Goal: Task Accomplishment & Management: Use online tool/utility

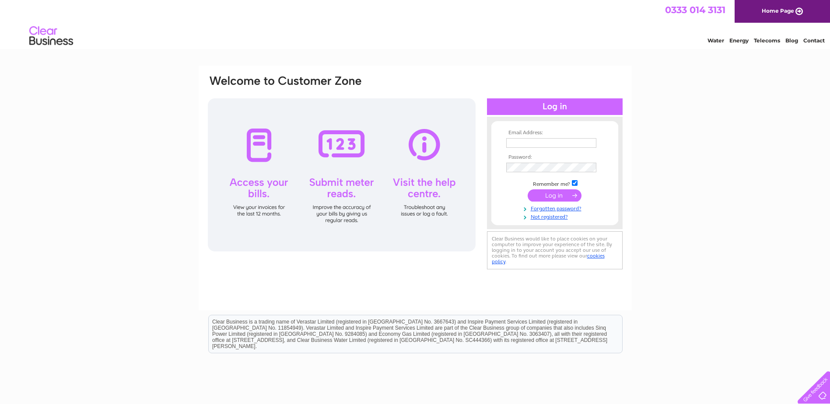
type input "caroline@brewsterbros.com"
click at [562, 194] on input "submit" at bounding box center [555, 195] width 54 height 12
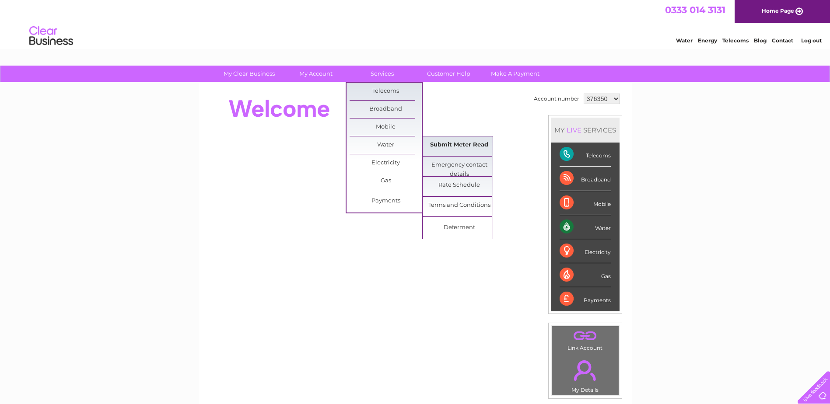
click at [455, 144] on link "Submit Meter Read" at bounding box center [459, 144] width 72 height 17
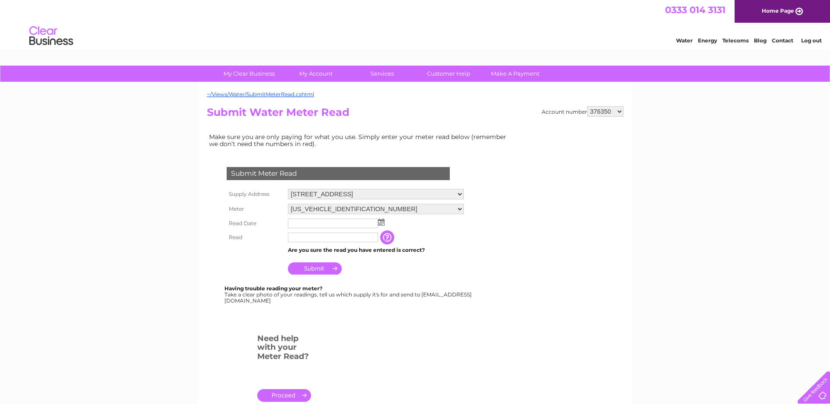
click at [458, 193] on select "[STREET_ADDRESS]" at bounding box center [376, 194] width 176 height 10
click at [617, 113] on select "376350 1125920" at bounding box center [605, 111] width 36 height 10
select select "1125920"
click at [587, 106] on select "376350 1125920" at bounding box center [605, 111] width 36 height 10
click at [360, 224] on input "text" at bounding box center [333, 224] width 90 height 10
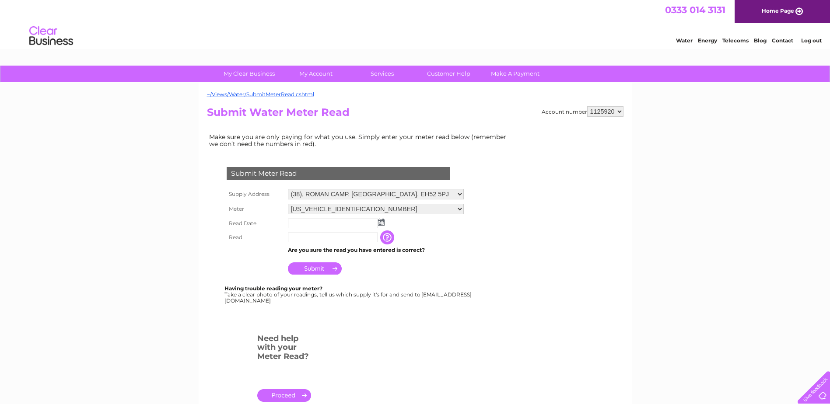
click at [380, 223] on img at bounding box center [381, 222] width 7 height 7
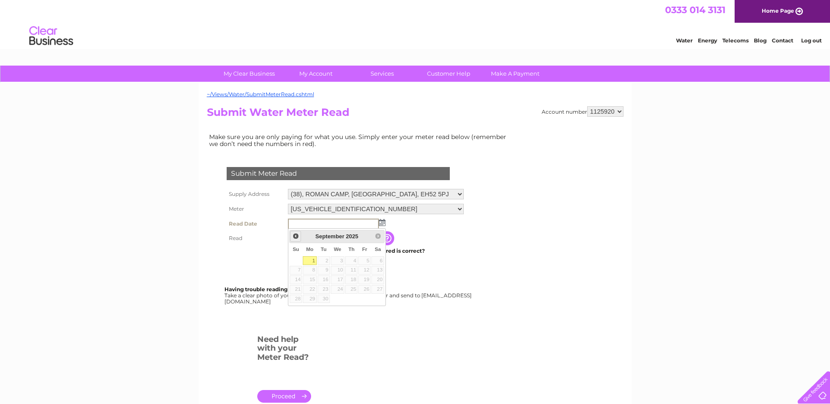
click at [297, 237] on span "Prev" at bounding box center [295, 236] width 7 height 7
click at [302, 308] on td "31" at bounding box center [295, 309] width 13 height 10
type input "2025/08/31"
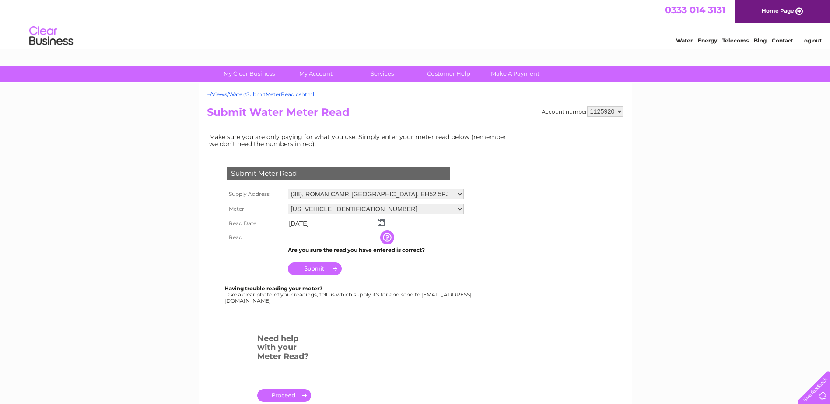
click at [333, 238] on input "text" at bounding box center [333, 238] width 90 height 10
type input "00593"
click at [317, 267] on input "Submit" at bounding box center [315, 269] width 54 height 12
